Goal: Task Accomplishment & Management: Complete application form

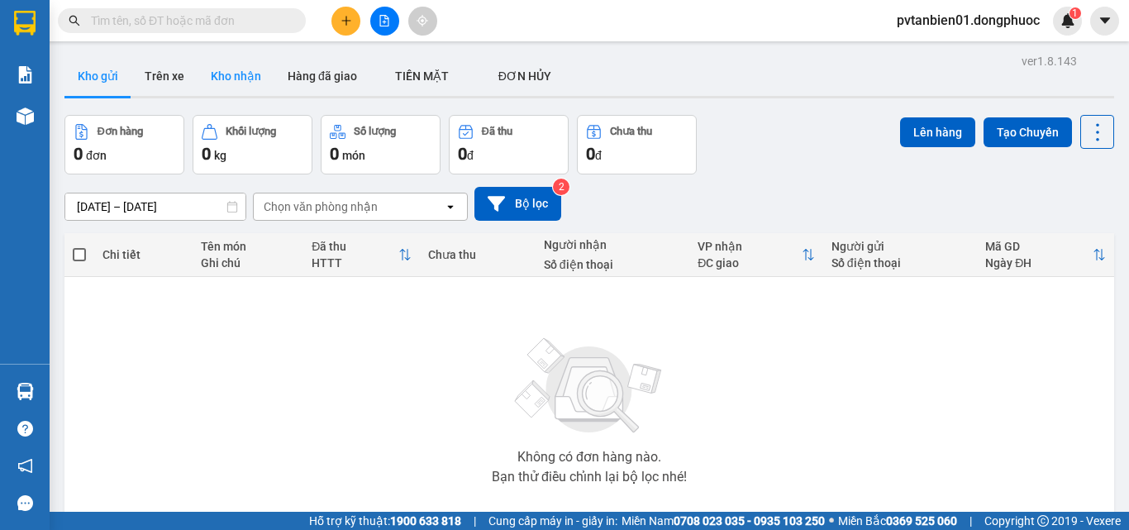
click at [241, 62] on button "Kho nhận" at bounding box center [236, 76] width 77 height 40
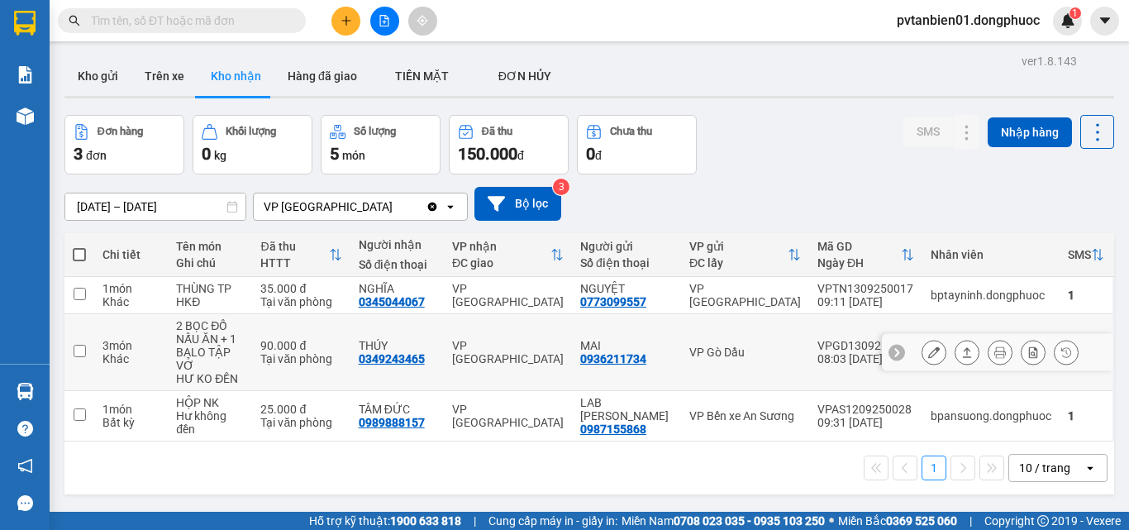
click at [79, 345] on input "checkbox" at bounding box center [80, 351] width 12 height 12
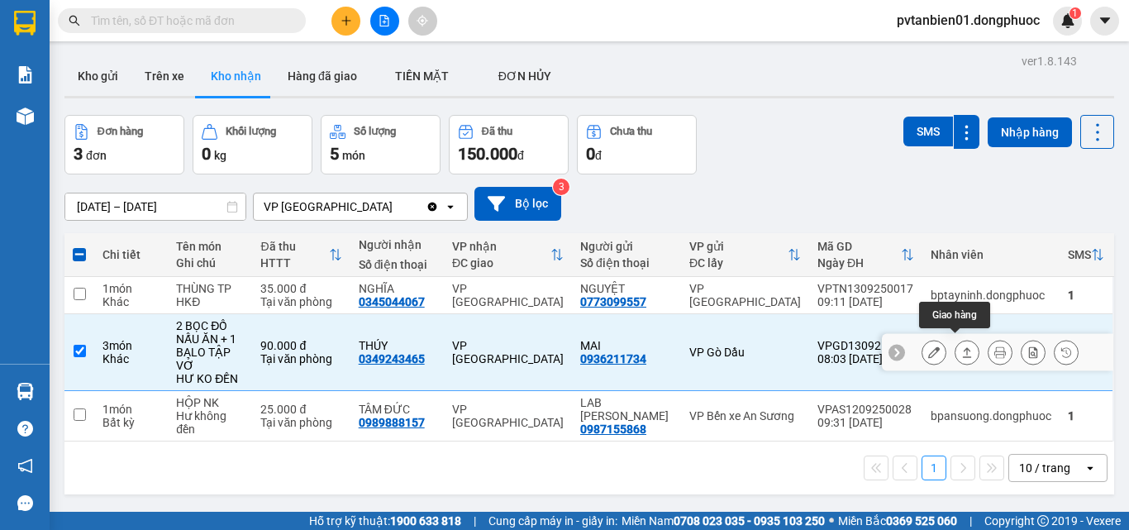
click at [961, 348] on icon at bounding box center [967, 352] width 12 height 12
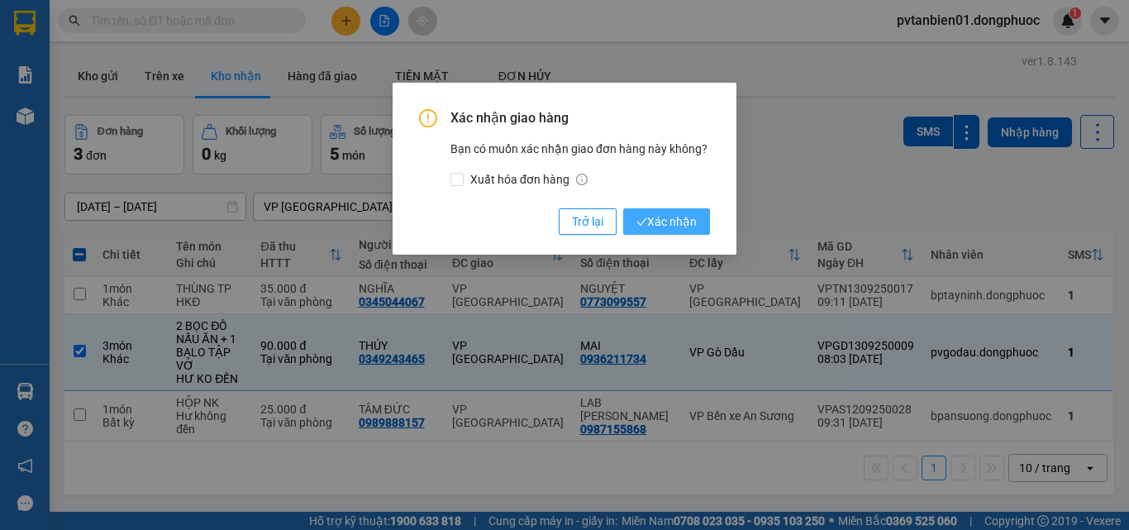
click at [682, 219] on span "Xác nhận" at bounding box center [667, 221] width 60 height 18
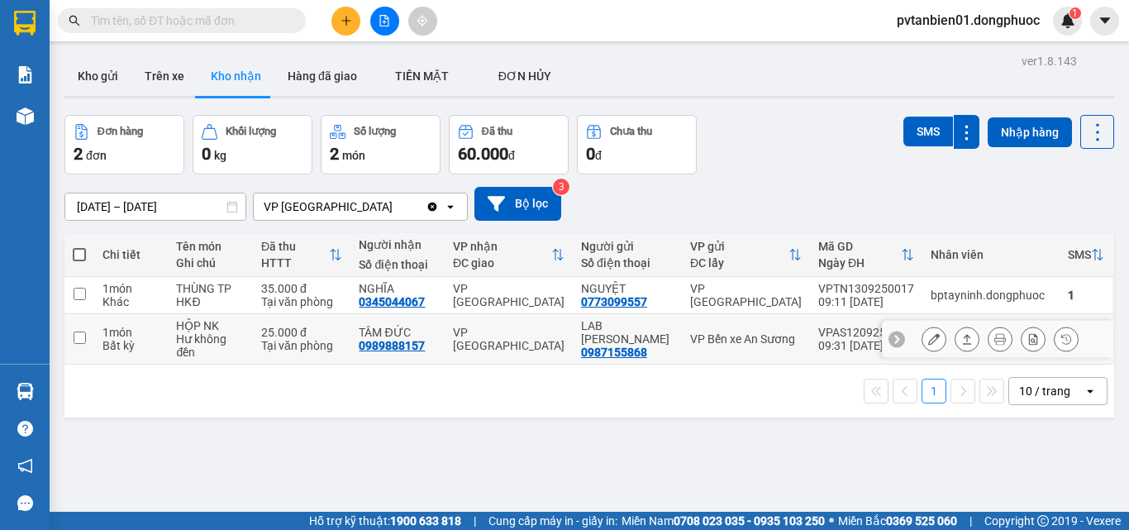
click at [74, 336] on input "checkbox" at bounding box center [80, 338] width 12 height 12
checkbox input "true"
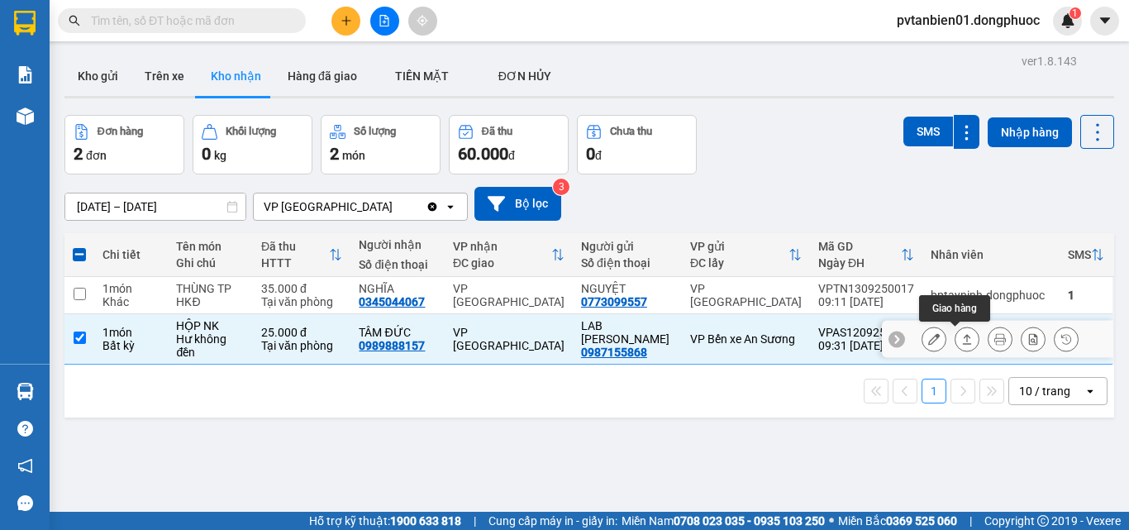
click at [961, 339] on button at bounding box center [967, 339] width 23 height 29
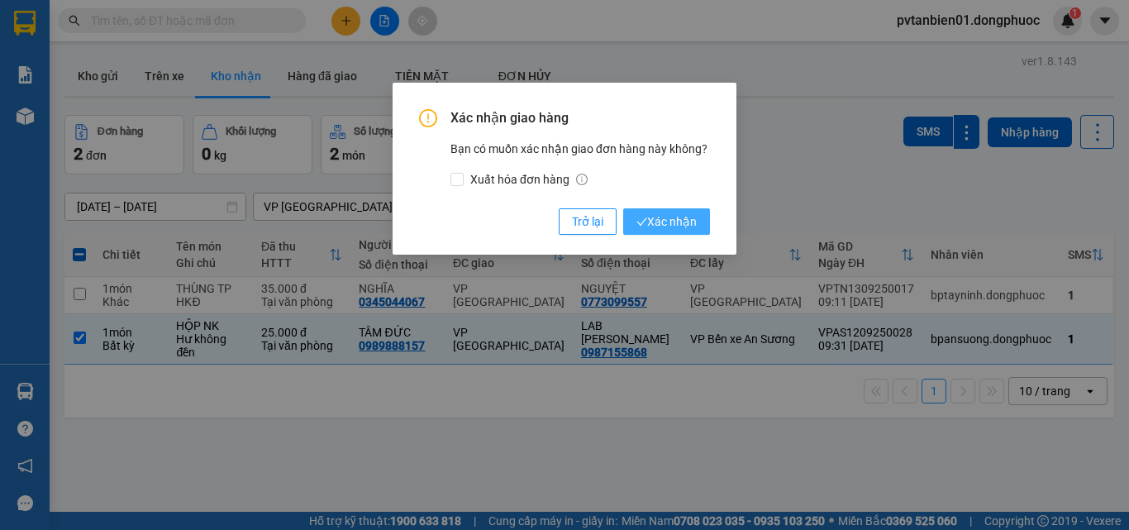
click at [671, 217] on span "Xác nhận" at bounding box center [667, 221] width 60 height 18
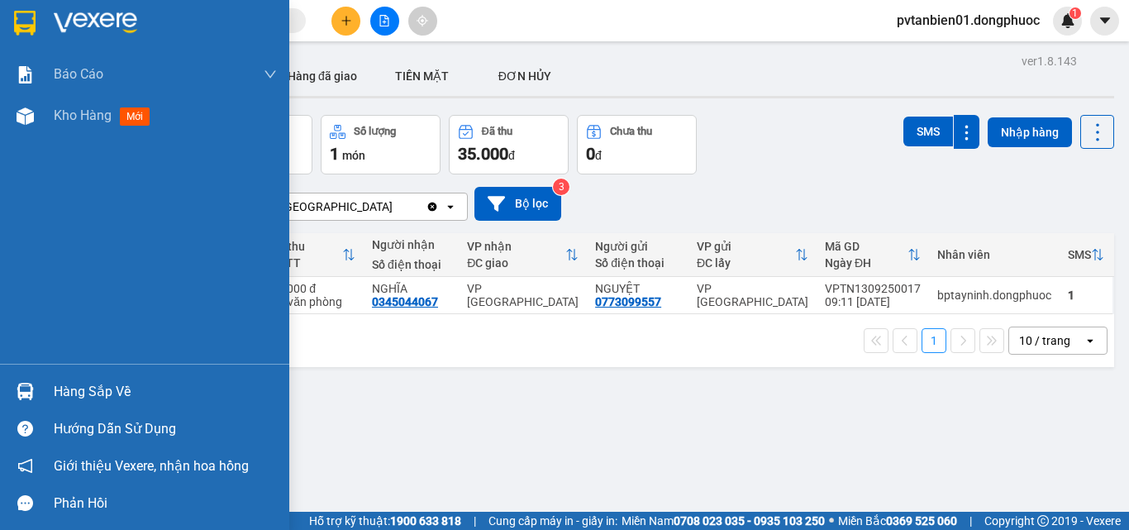
click at [91, 384] on div "Hàng sắp về" at bounding box center [165, 391] width 223 height 25
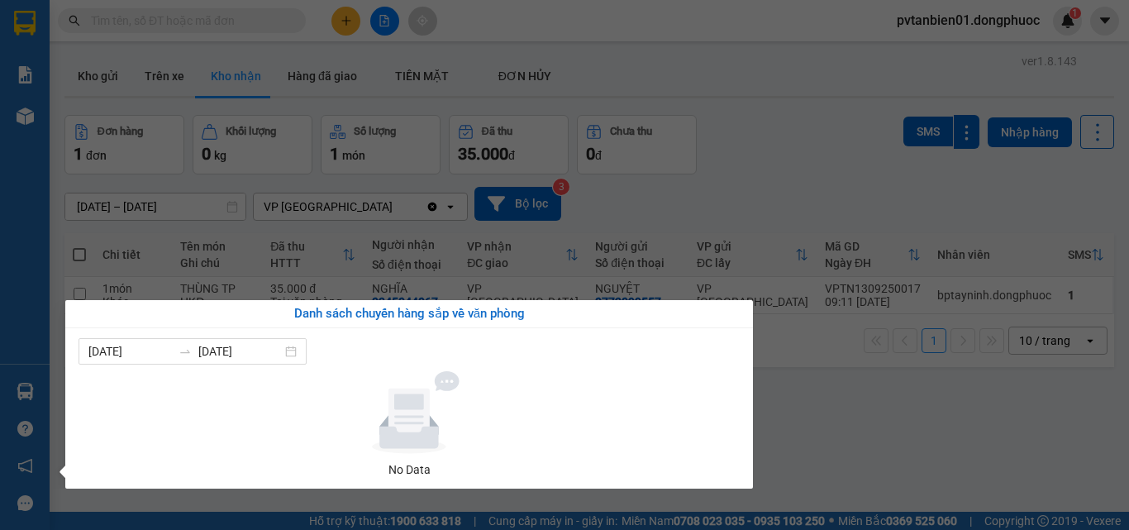
click at [835, 417] on section "Kết quả tìm kiếm ( 0 ) Bộ lọc Ngày tạo đơn gần nhất No Data pvtanbien01.dongphu…" at bounding box center [564, 265] width 1129 height 530
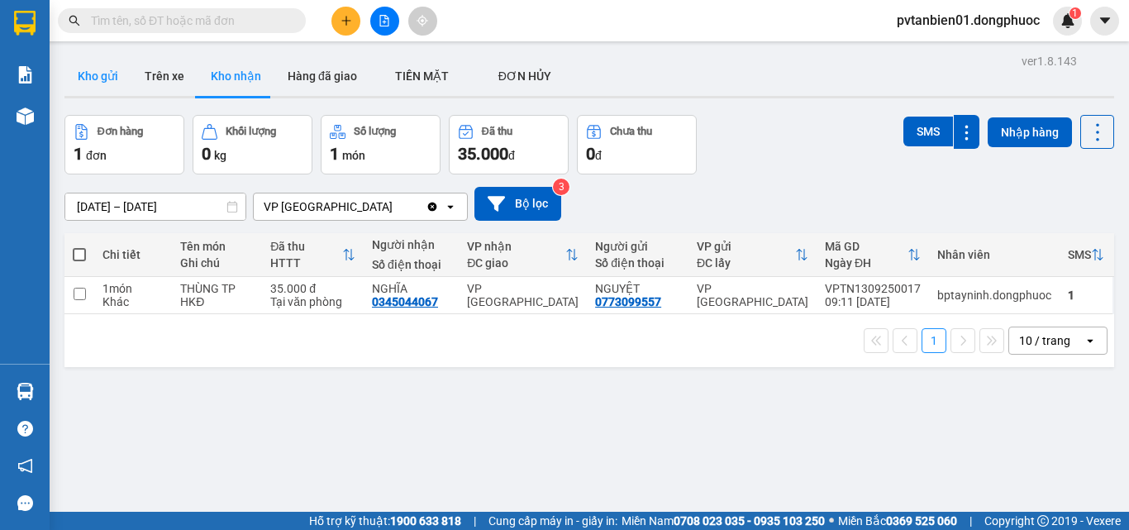
click at [91, 80] on button "Kho gửi" at bounding box center [97, 76] width 67 height 40
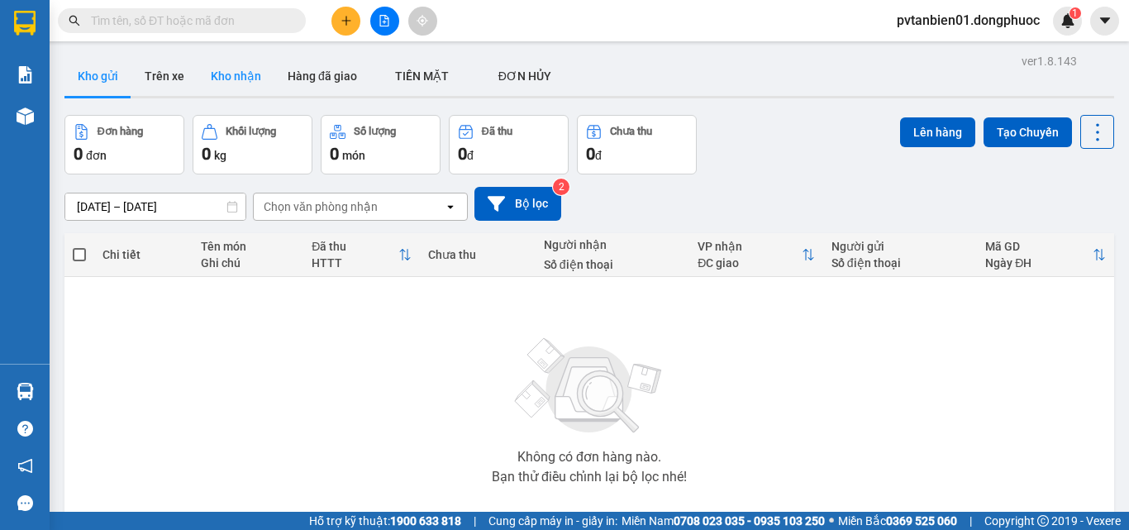
click at [225, 79] on button "Kho nhận" at bounding box center [236, 76] width 77 height 40
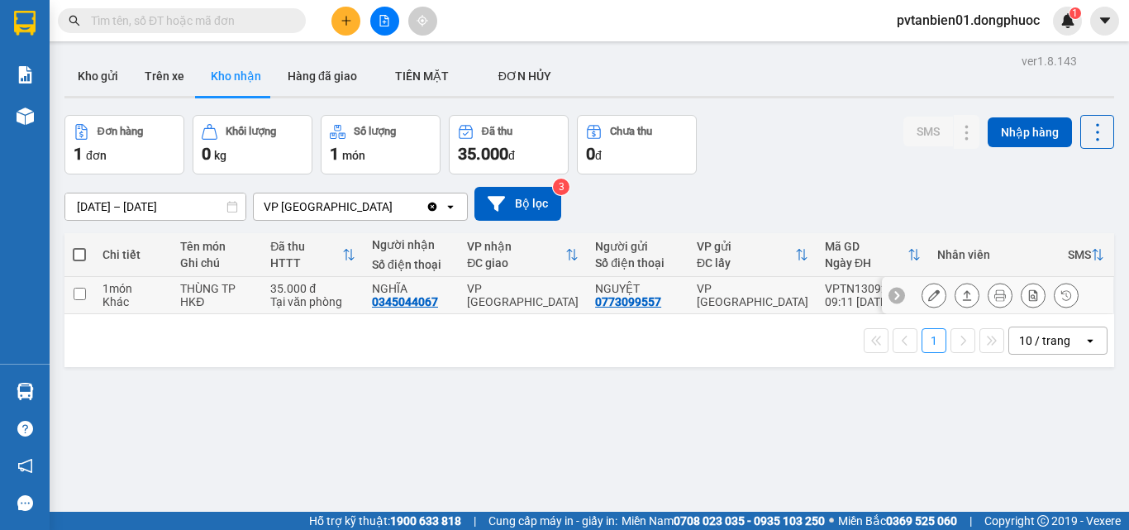
click at [79, 294] on input "checkbox" at bounding box center [80, 294] width 12 height 12
checkbox input "true"
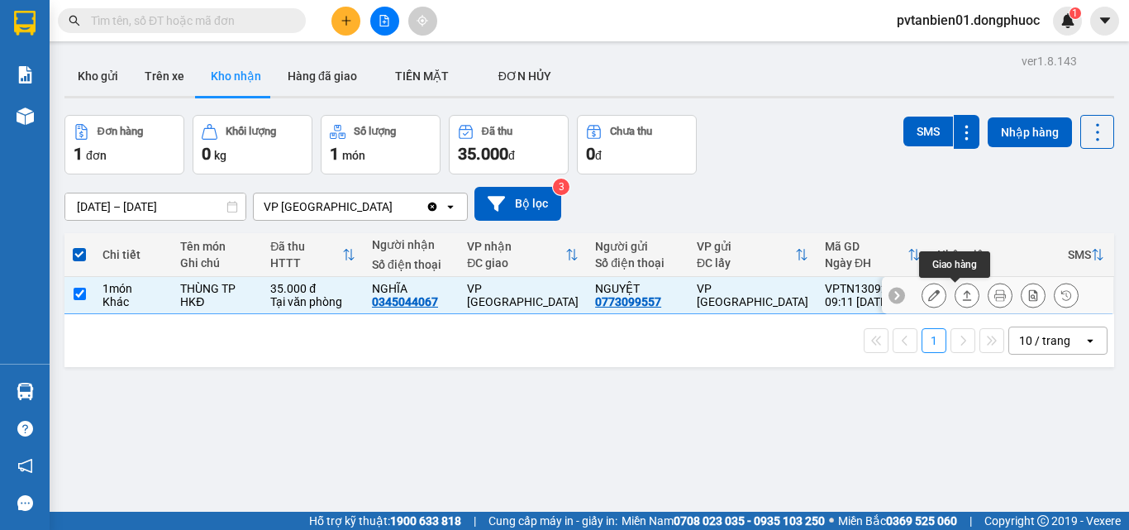
click at [961, 293] on icon at bounding box center [967, 295] width 12 height 12
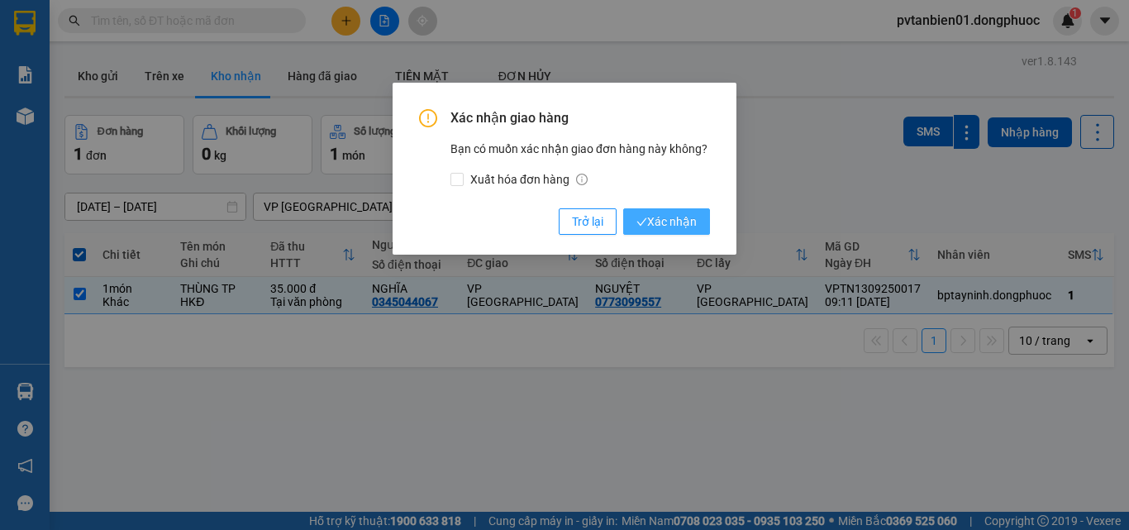
click at [679, 219] on span "Xác nhận" at bounding box center [667, 221] width 60 height 18
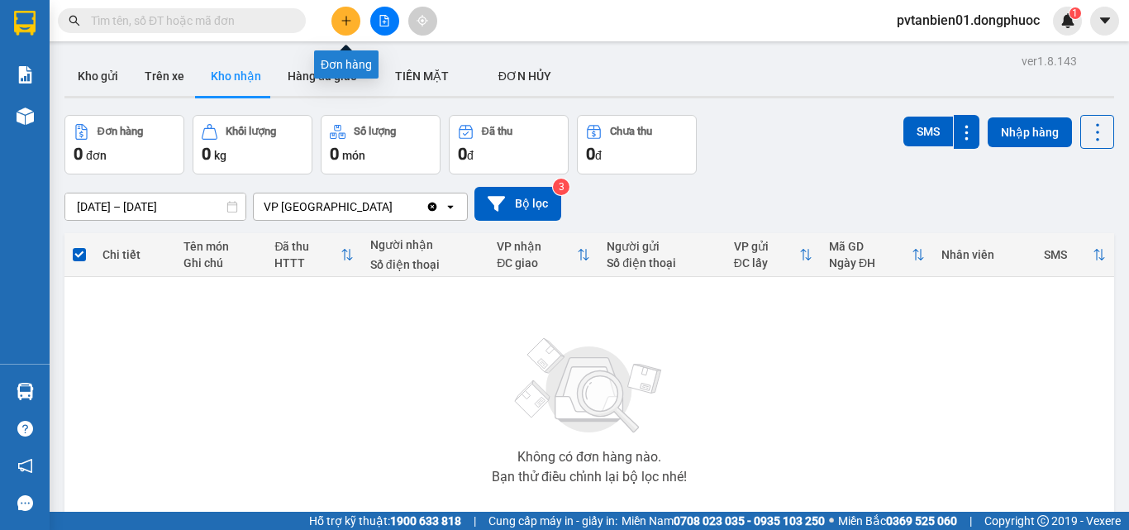
click at [352, 31] on button at bounding box center [346, 21] width 29 height 29
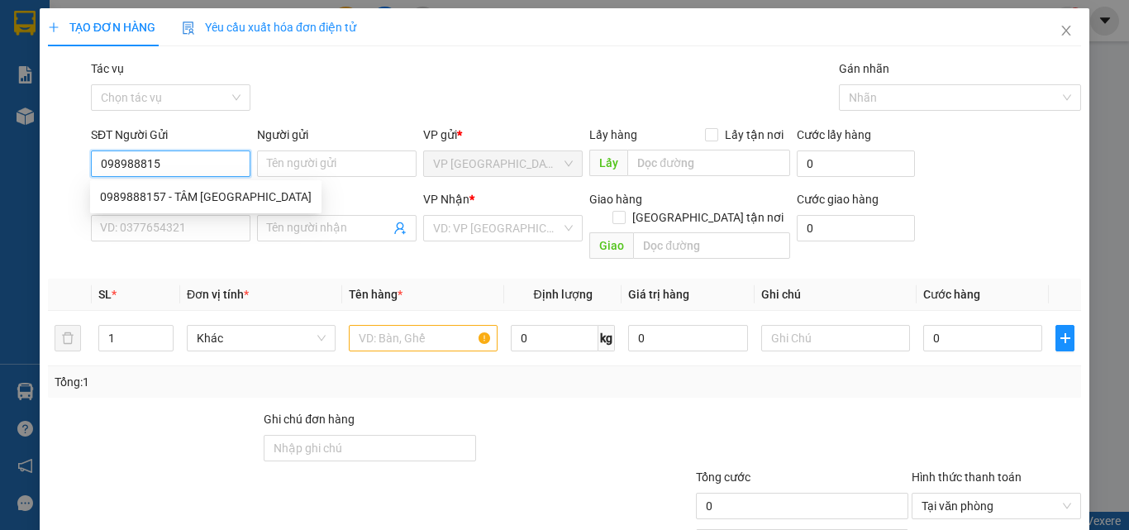
type input "0989888157"
click at [210, 198] on div "0989888157 - TÂM [GEOGRAPHIC_DATA]" at bounding box center [206, 197] width 212 height 18
type input "TÂM ĐỨC"
type input "0914879652"
type input "LABO [PERSON_NAME]"
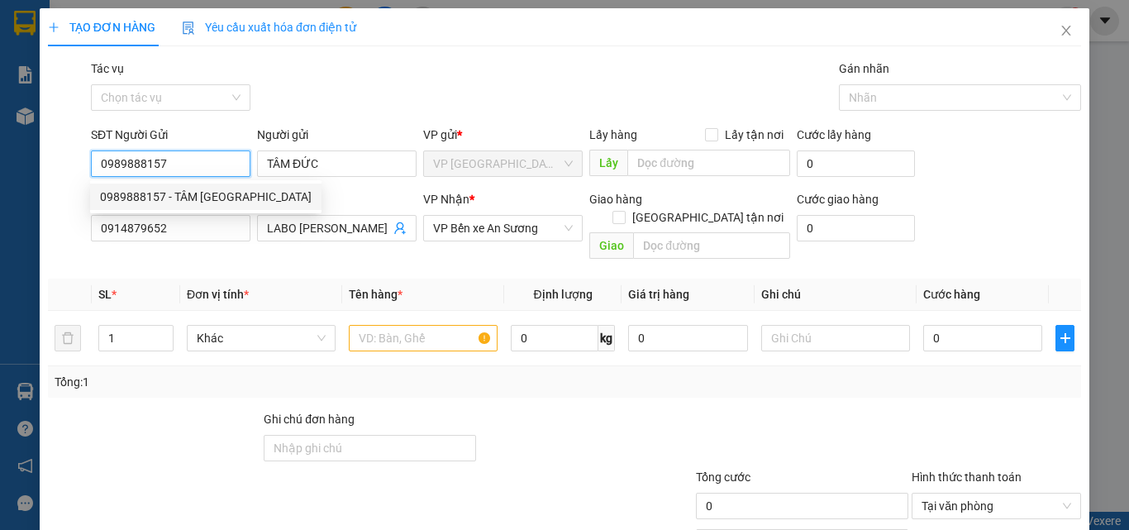
type input "25.000"
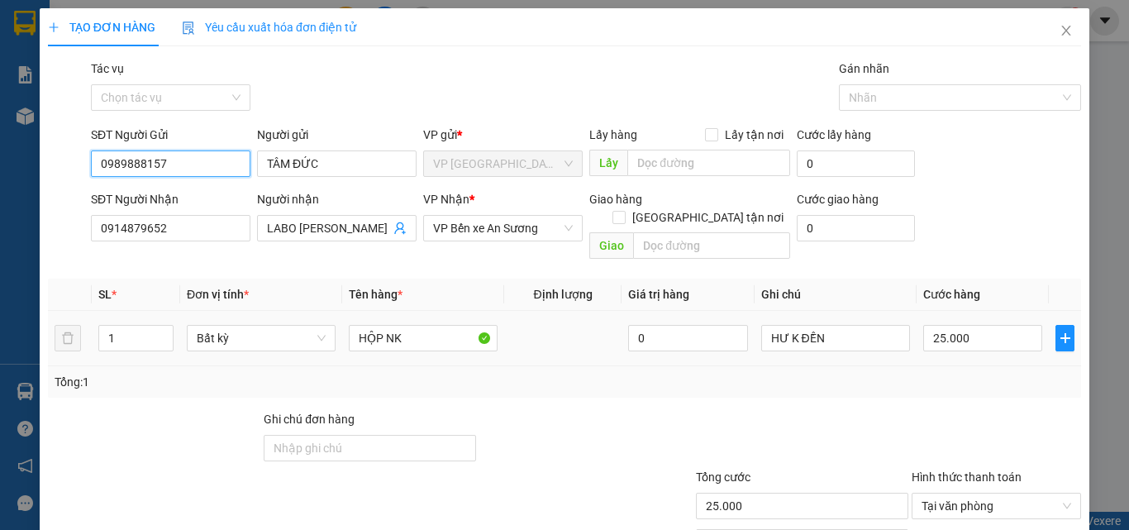
scroll to position [82, 0]
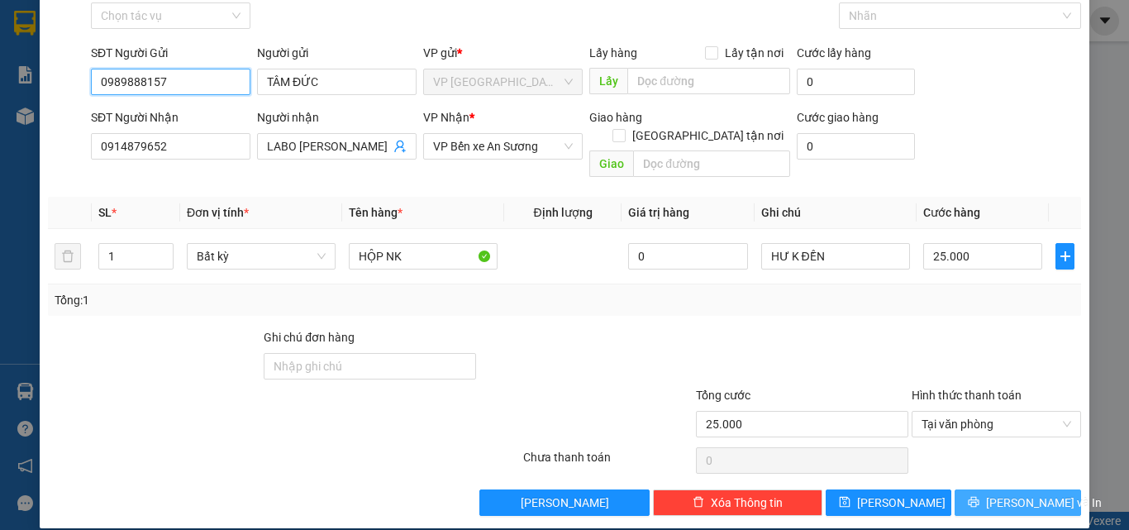
type input "0989888157"
click at [1043, 489] on button "[PERSON_NAME] và In" at bounding box center [1018, 502] width 126 height 26
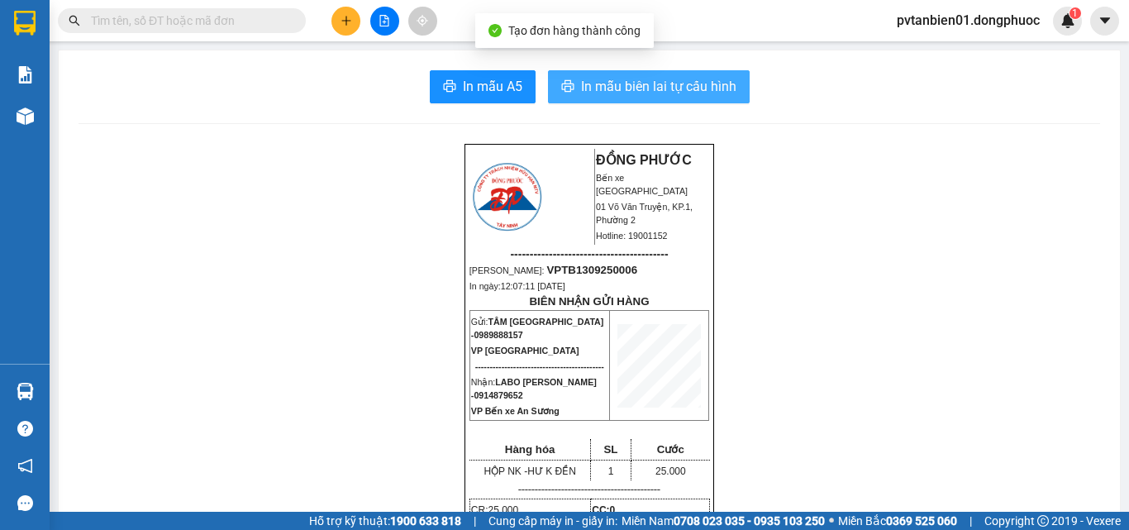
click at [623, 88] on span "In mẫu biên lai tự cấu hình" at bounding box center [658, 86] width 155 height 21
click at [684, 86] on span "In mẫu biên lai tự cấu hình" at bounding box center [658, 86] width 155 height 21
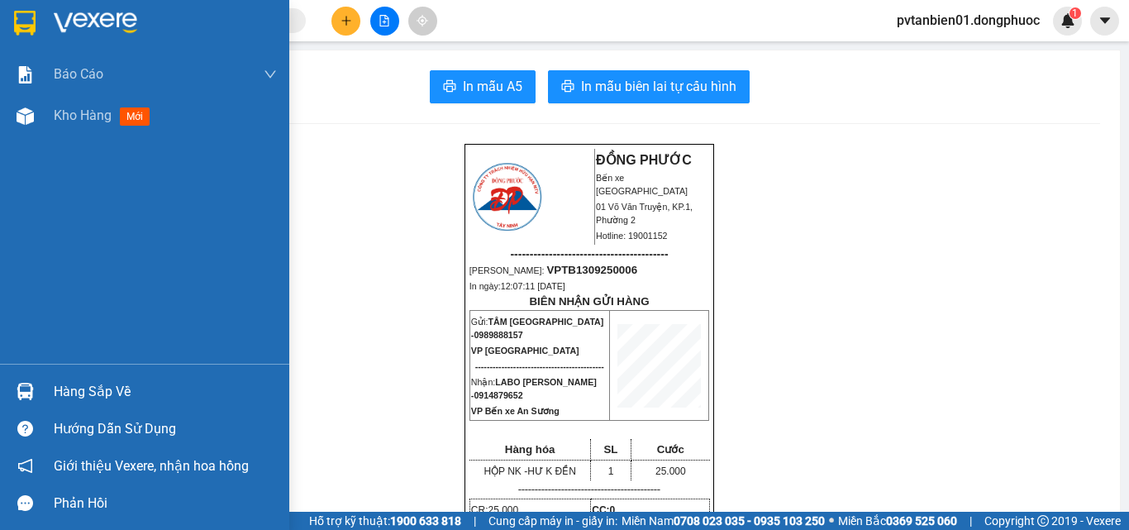
click at [83, 24] on img at bounding box center [95, 23] width 83 height 25
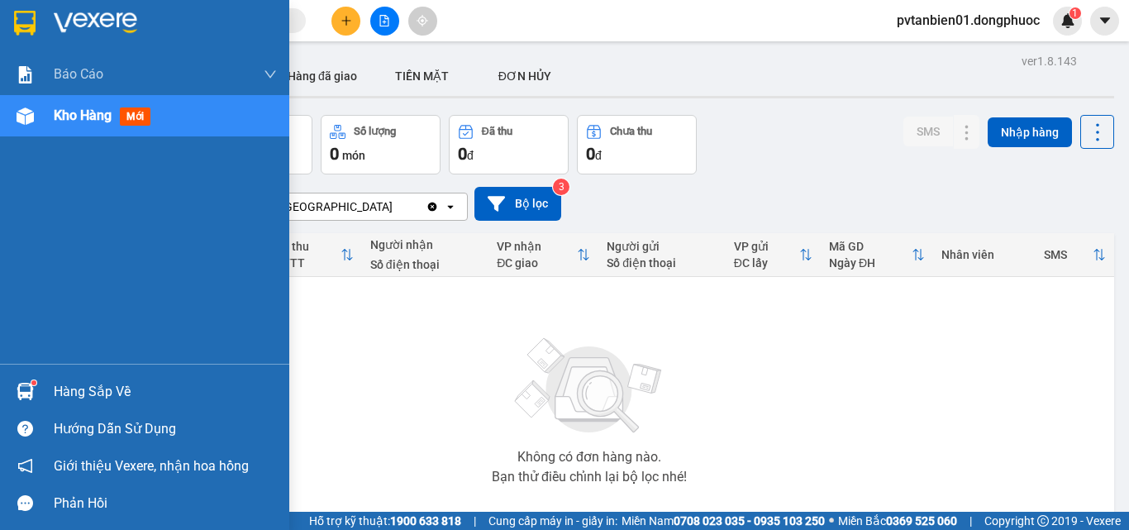
click at [41, 387] on div "Hàng sắp về" at bounding box center [144, 391] width 289 height 37
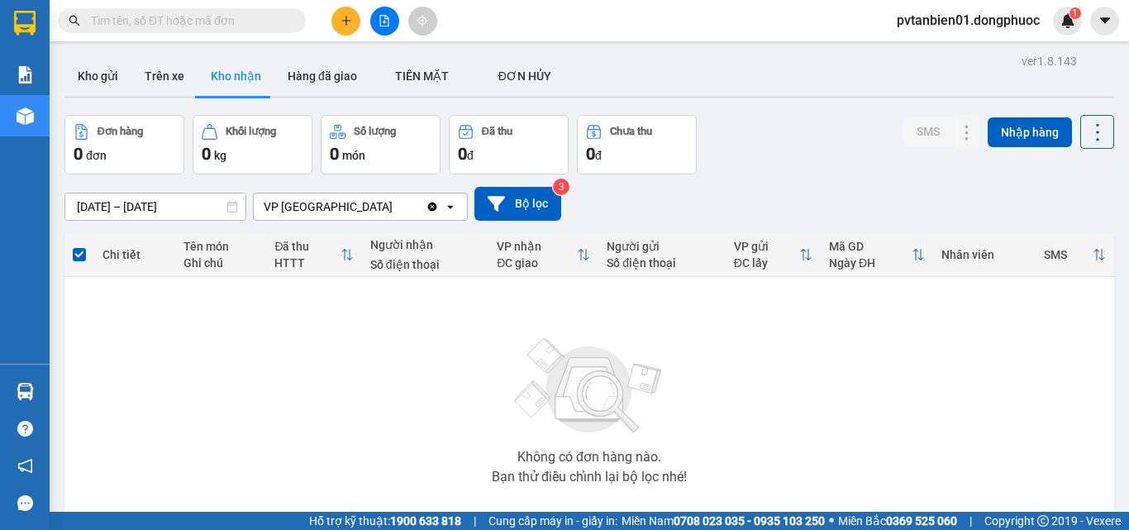
click at [846, 387] on section "Kết quả tìm kiếm ( 0 ) Bộ lọc Ngày tạo đơn gần nhất No Data pvtanbien01.dongphu…" at bounding box center [564, 265] width 1129 height 530
